Goal: Navigation & Orientation: Understand site structure

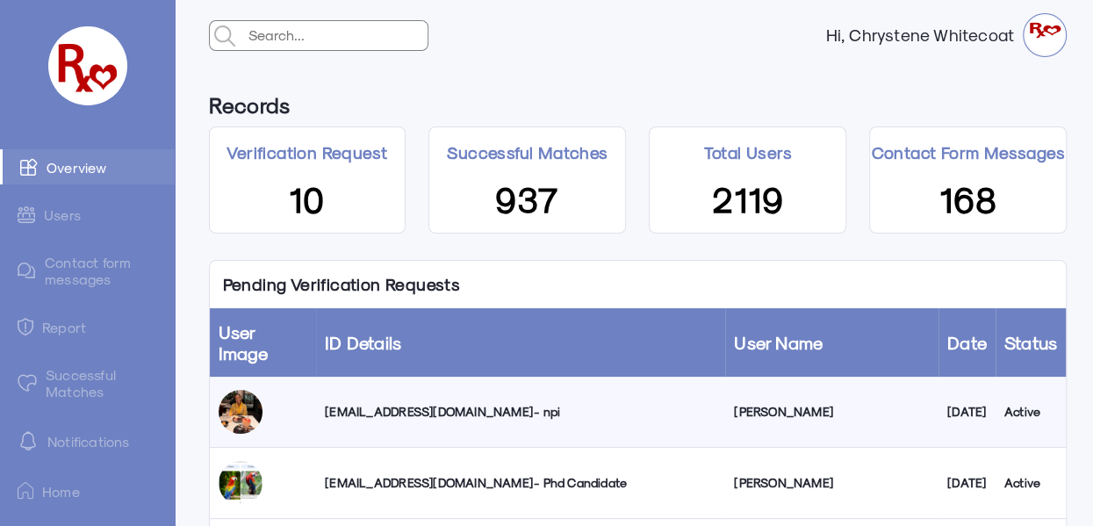
click at [94, 385] on link "Successful Matches" at bounding box center [87, 382] width 175 height 51
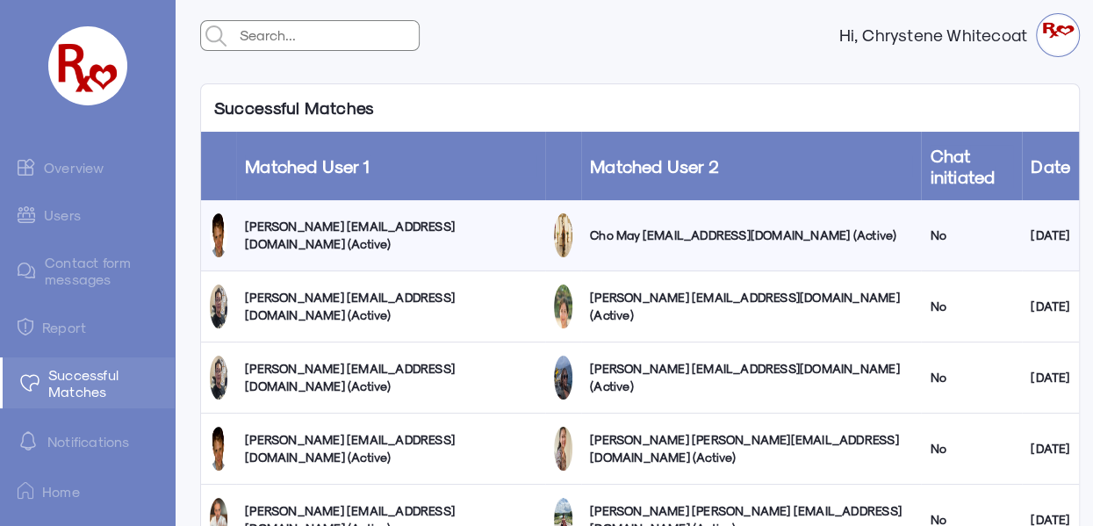
click at [68, 215] on link "Users" at bounding box center [87, 215] width 175 height 34
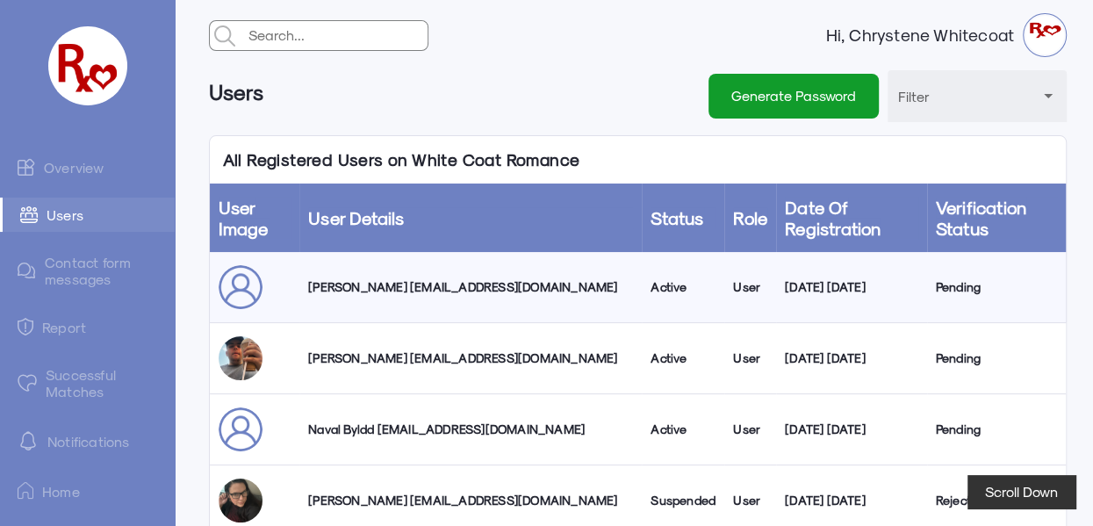
click at [77, 166] on link "Overview" at bounding box center [87, 166] width 175 height 35
